Goal: Task Accomplishment & Management: Use online tool/utility

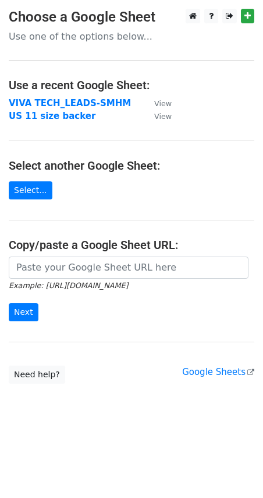
click at [68, 101] on strong "VIVA TECH_LEADS-SMHM" at bounding box center [70, 103] width 122 height 10
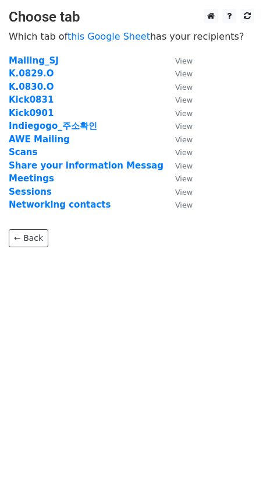
click at [34, 97] on strong "Kick0831" at bounding box center [31, 99] width 45 height 10
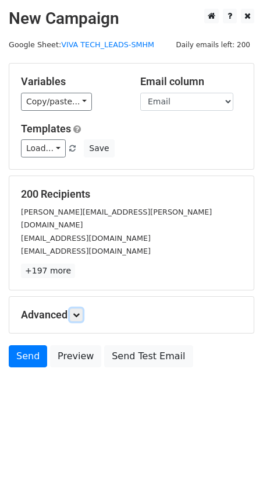
click at [80, 311] on icon at bounding box center [76, 314] width 7 height 7
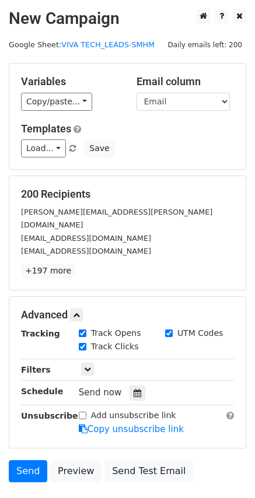
click at [159, 244] on div "[EMAIL_ADDRESS][DOMAIN_NAME]" at bounding box center [127, 250] width 230 height 13
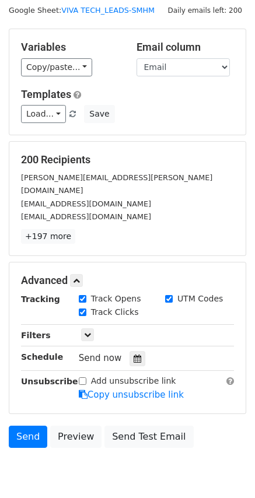
scroll to position [69, 0]
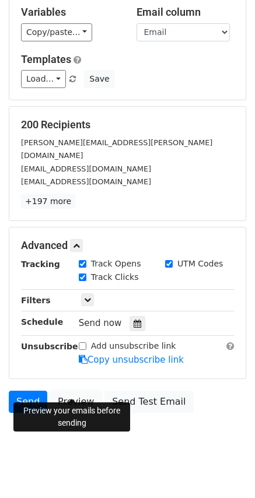
click at [72, 391] on link "Preview" at bounding box center [75, 402] width 51 height 22
click at [69, 391] on link "Preview" at bounding box center [75, 402] width 51 height 22
click at [81, 391] on link "Preview" at bounding box center [75, 402] width 51 height 22
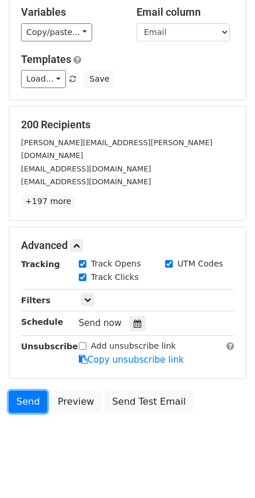
click at [27, 391] on link "Send" at bounding box center [28, 402] width 38 height 22
